Goal: Task Accomplishment & Management: Use online tool/utility

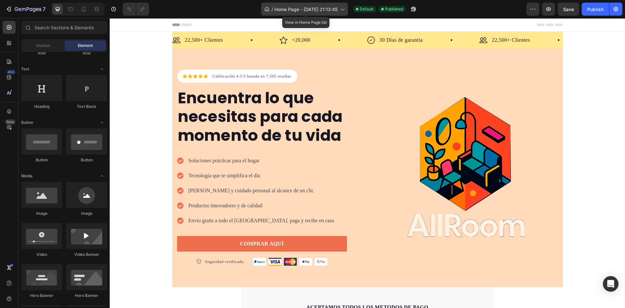
click at [341, 10] on icon at bounding box center [342, 9] width 7 height 7
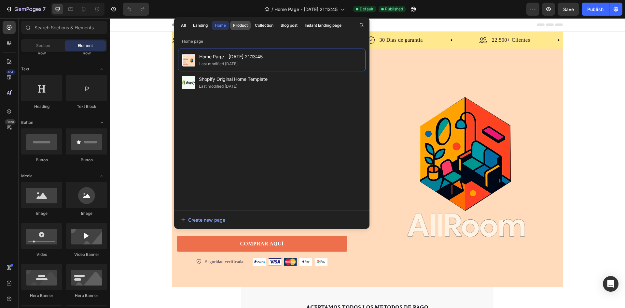
click at [235, 26] on div "Product" at bounding box center [240, 25] width 15 height 6
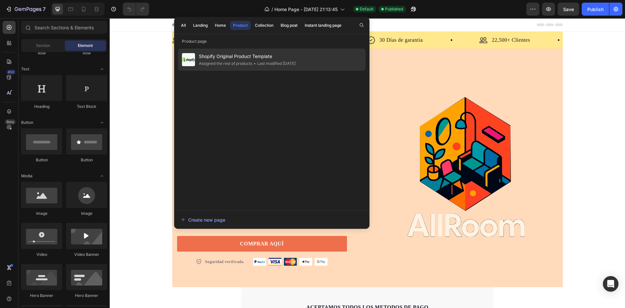
click at [274, 57] on span "Shopify Original Product Template" at bounding box center [247, 56] width 97 height 8
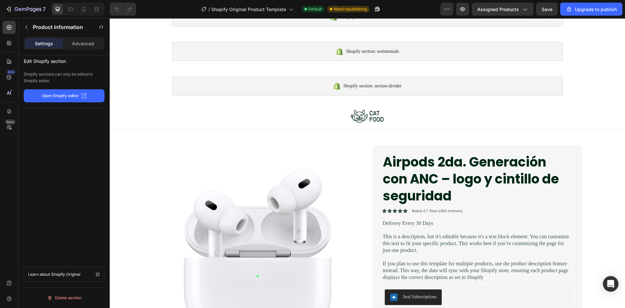
scroll to position [100, 0]
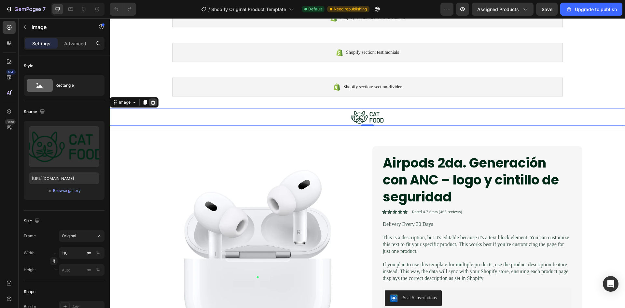
click at [149, 103] on div at bounding box center [153, 102] width 8 height 8
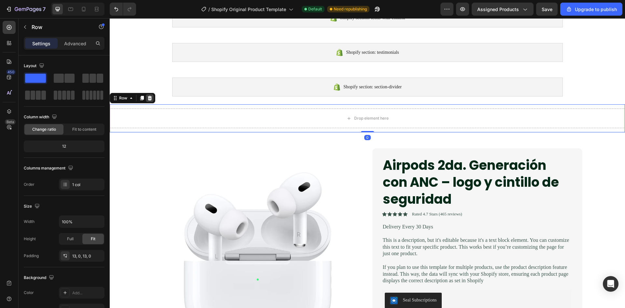
click at [146, 97] on div at bounding box center [150, 98] width 8 height 8
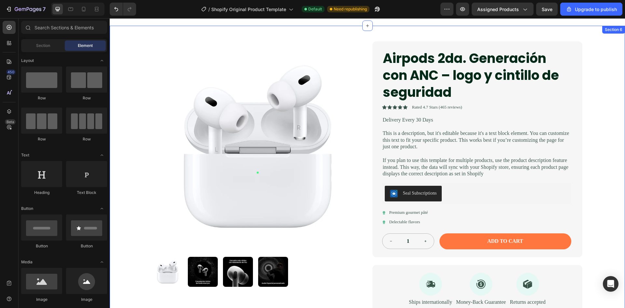
scroll to position [176, 0]
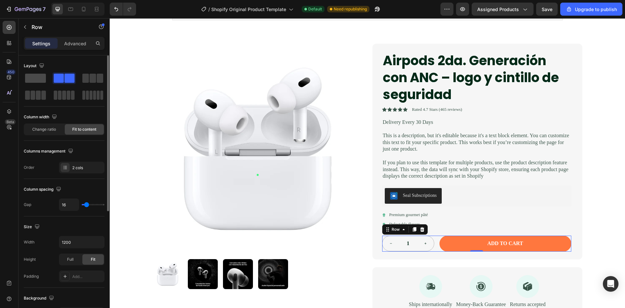
click at [32, 79] on span at bounding box center [35, 78] width 21 height 9
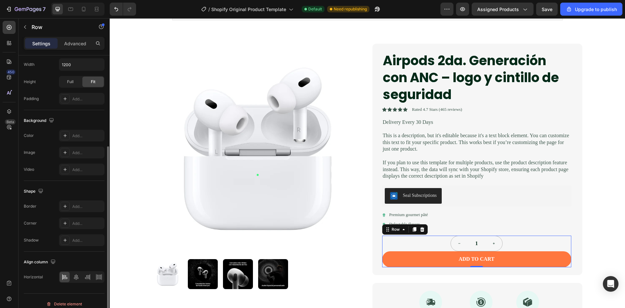
scroll to position [146, 0]
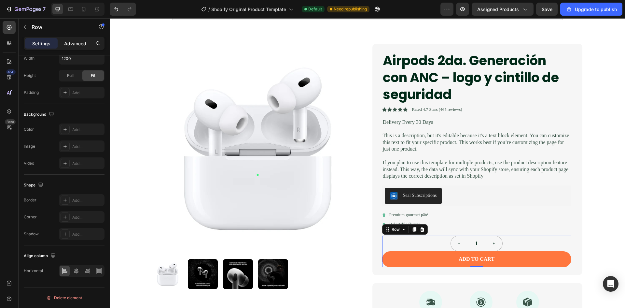
click at [82, 43] on p "Advanced" at bounding box center [75, 43] width 22 height 7
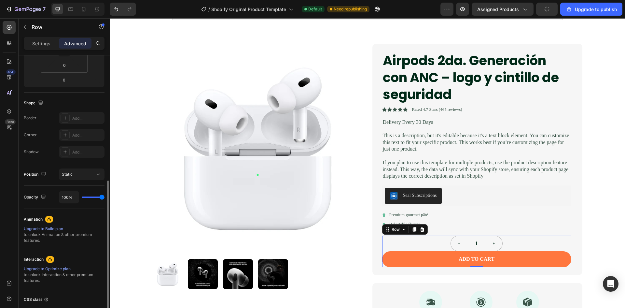
scroll to position [181, 0]
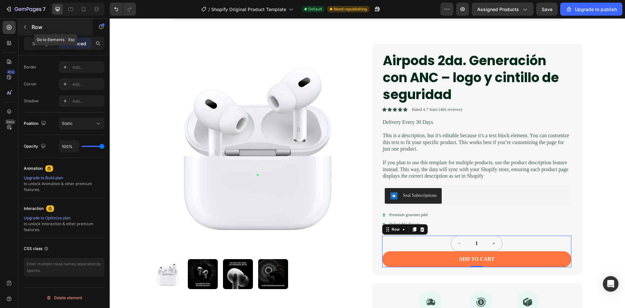
click at [31, 21] on div "Row" at bounding box center [56, 27] width 74 height 17
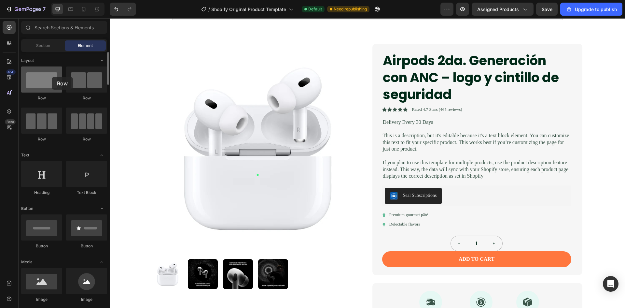
click at [52, 77] on div at bounding box center [41, 79] width 41 height 26
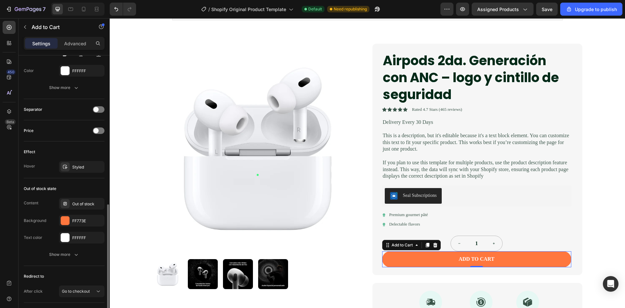
scroll to position [384, 0]
click at [85, 169] on div "Styled" at bounding box center [81, 167] width 19 height 6
click at [50, 182] on div "Out of stock state Content Out of stock Background FF773E Text color FFFFFF Sho…" at bounding box center [64, 222] width 81 height 88
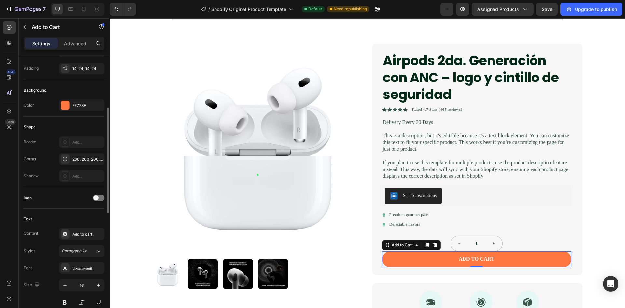
scroll to position [135, 0]
click at [81, 44] on p "Advanced" at bounding box center [75, 43] width 22 height 7
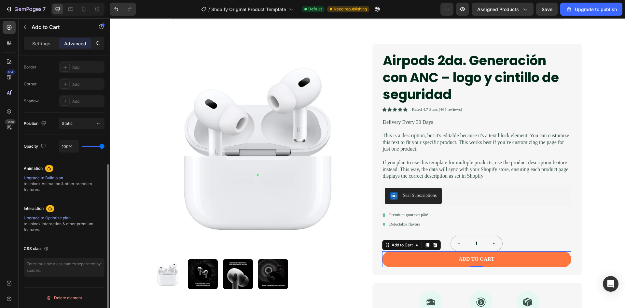
scroll to position [181, 0]
click at [56, 175] on div "Upgrade to Build plan" at bounding box center [64, 178] width 81 height 6
click at [11, 46] on icon at bounding box center [9, 43] width 7 height 7
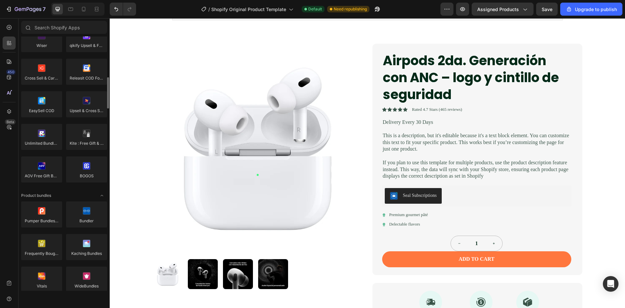
scroll to position [329, 0]
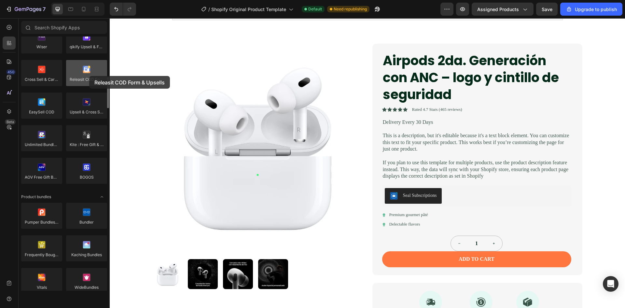
click at [89, 76] on div at bounding box center [86, 73] width 41 height 26
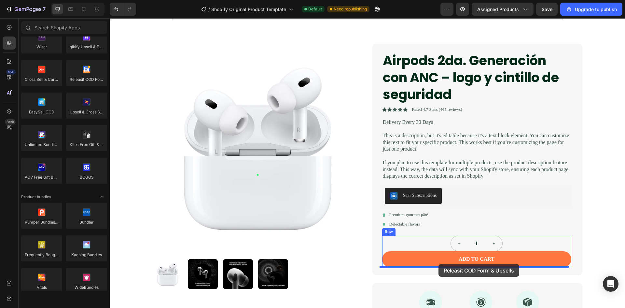
drag, startPoint x: 199, startPoint y: 94, endPoint x: 438, endPoint y: 264, distance: 293.5
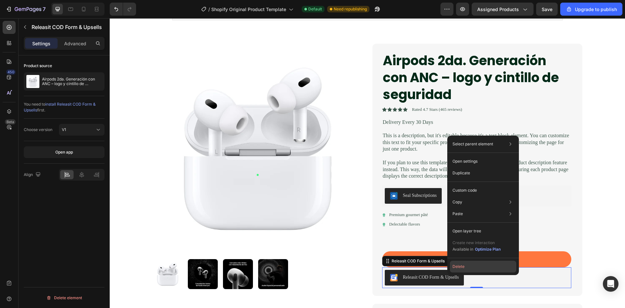
click at [456, 268] on button "Delete" at bounding box center [483, 266] width 66 height 12
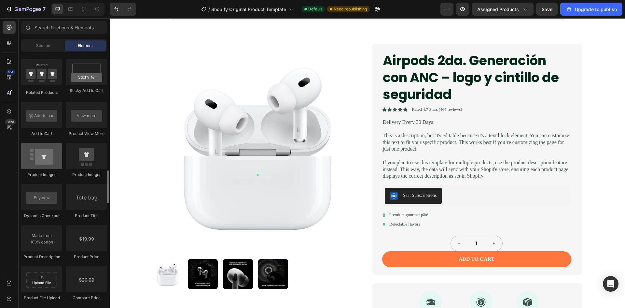
scroll to position [918, 0]
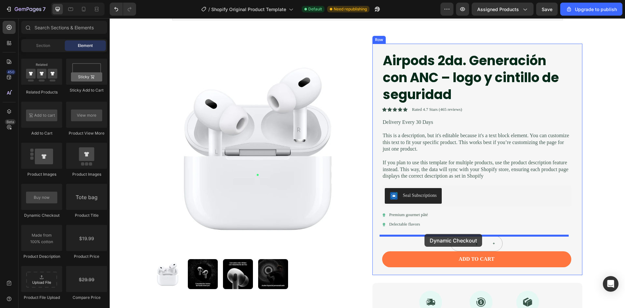
drag, startPoint x: 156, startPoint y: 221, endPoint x: 424, endPoint y: 234, distance: 268.8
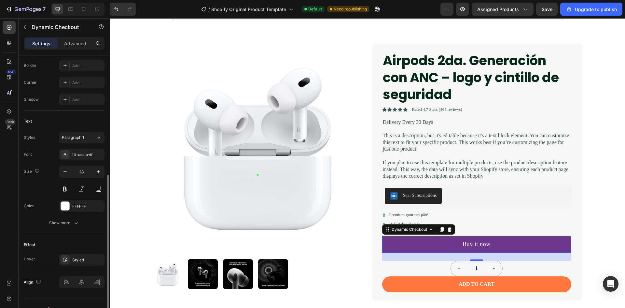
scroll to position [223, 0]
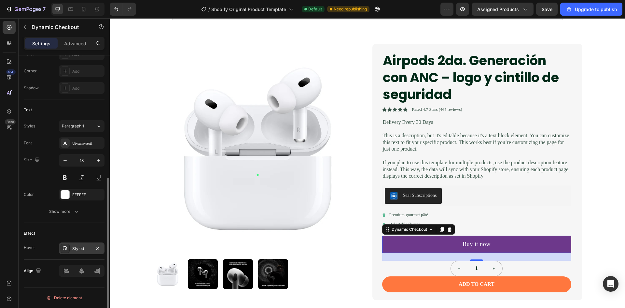
click at [75, 250] on div "Styled" at bounding box center [81, 248] width 19 height 6
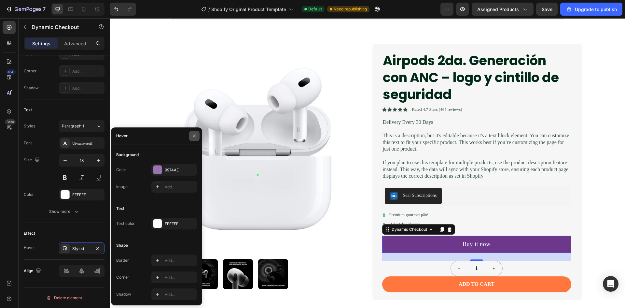
click at [194, 135] on icon "button" at bounding box center [194, 135] width 3 height 3
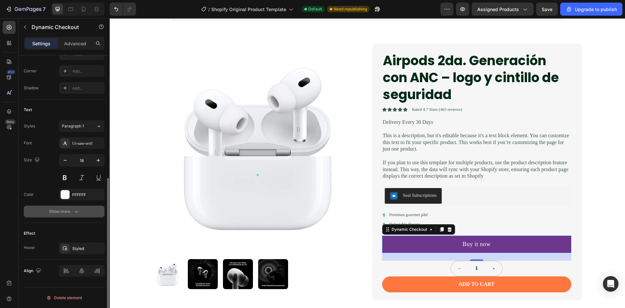
click at [74, 216] on button "Show more" at bounding box center [64, 211] width 81 height 12
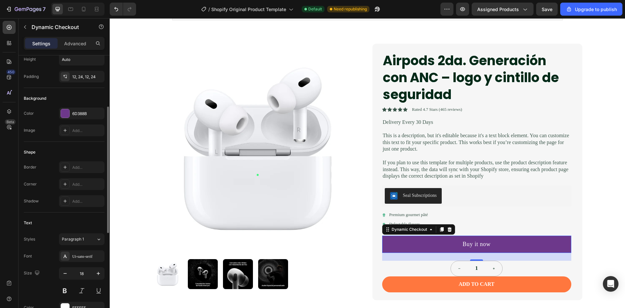
scroll to position [108, 0]
click at [76, 47] on p "Advanced" at bounding box center [75, 43] width 22 height 7
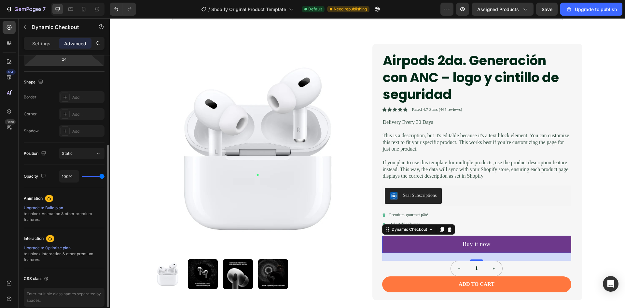
scroll to position [151, 0]
click at [86, 158] on button "Static" at bounding box center [82, 153] width 46 height 12
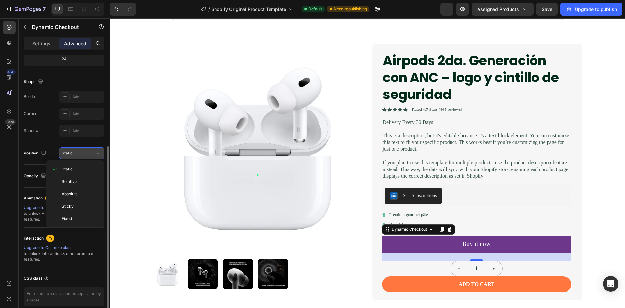
click at [90, 152] on div "Static" at bounding box center [78, 153] width 33 height 6
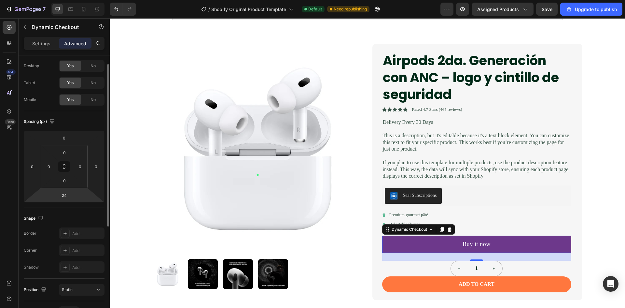
scroll to position [0, 0]
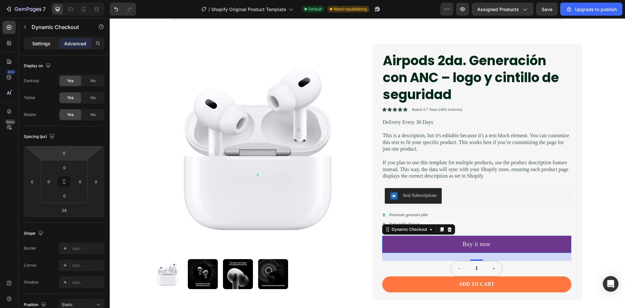
click at [41, 41] on p "Settings" at bounding box center [41, 43] width 18 height 7
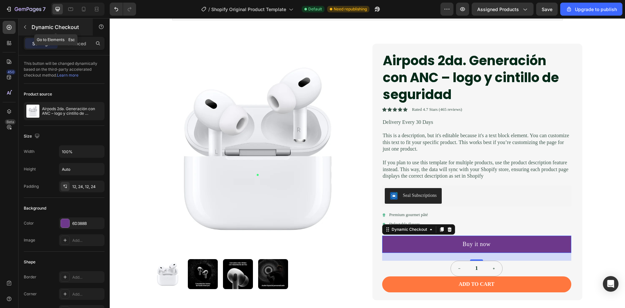
click at [37, 25] on p "Dynamic Checkout" at bounding box center [59, 27] width 55 height 8
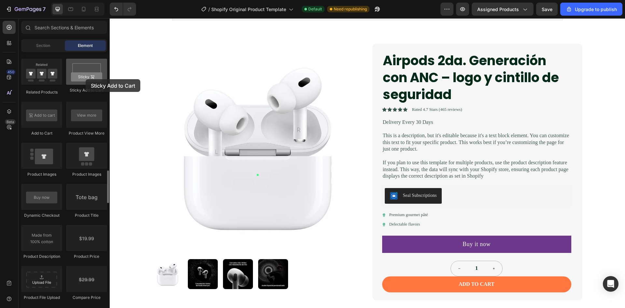
click at [86, 79] on div at bounding box center [86, 72] width 41 height 26
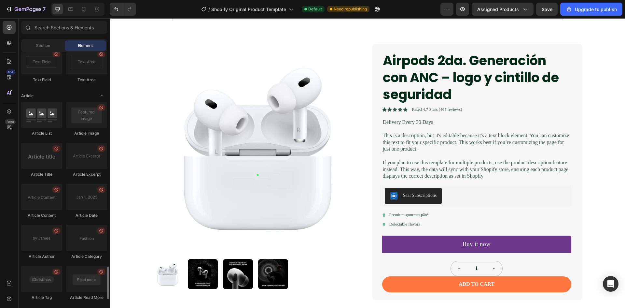
scroll to position [1718, 0]
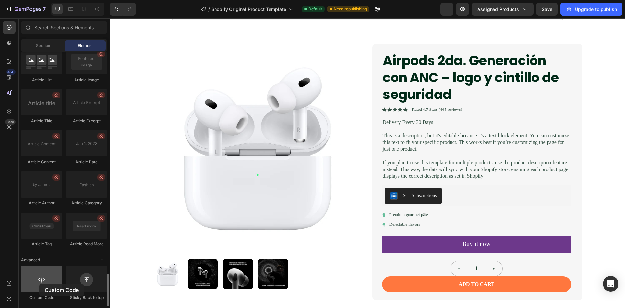
click at [39, 283] on div at bounding box center [41, 279] width 41 height 26
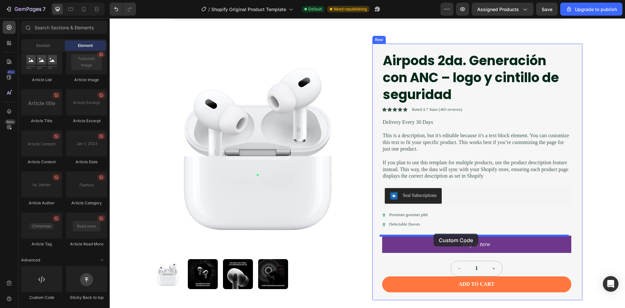
drag, startPoint x: 149, startPoint y: 301, endPoint x: 433, endPoint y: 233, distance: 292.5
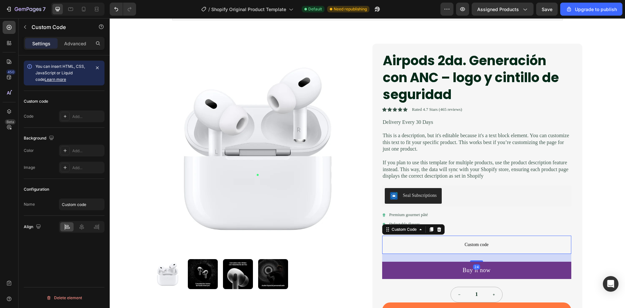
click at [444, 240] on p "Custom code" at bounding box center [476, 244] width 189 height 18
click at [68, 47] on div "Advanced" at bounding box center [75, 43] width 33 height 10
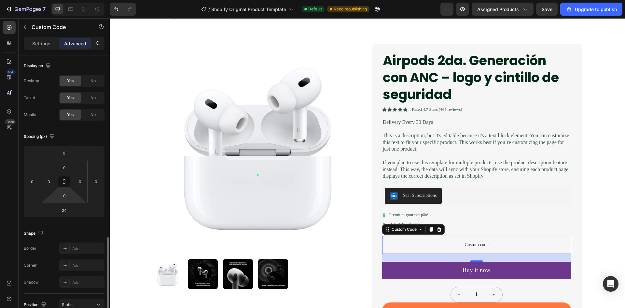
scroll to position [181, 0]
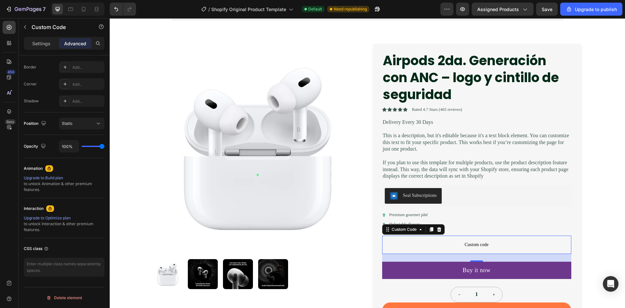
click at [472, 248] on span "Custom code" at bounding box center [476, 244] width 189 height 8
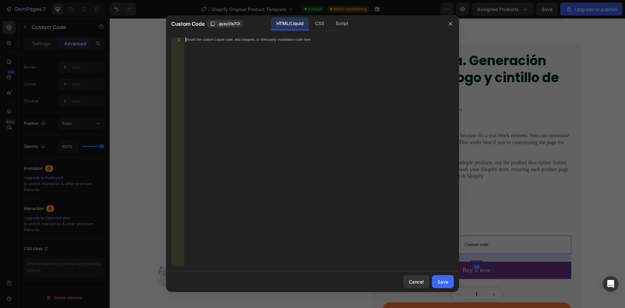
click at [245, 102] on div "Insert the custom Liquid code, add snippets, or third-party installation code h…" at bounding box center [318, 155] width 269 height 237
paste textarea "style="background: rgb(237, 21, 21) !important; color: rgb(255, 255, 255) !impo…"
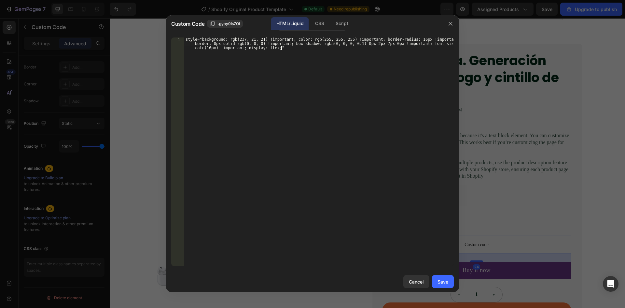
type textarea "style="background: rgb(237, 21, 21) !important; color: rgb(255, 255, 255) !impo…"
click at [446, 282] on div "Save" at bounding box center [442, 281] width 11 height 7
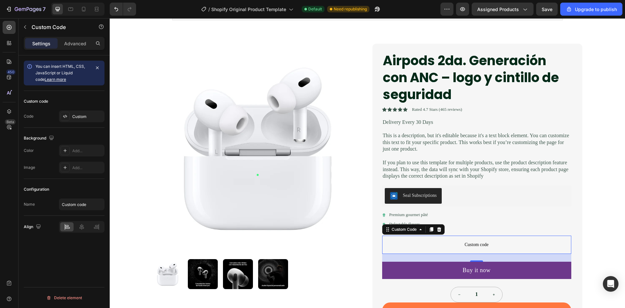
scroll to position [0, 0]
